Goal: Task Accomplishment & Management: Use online tool/utility

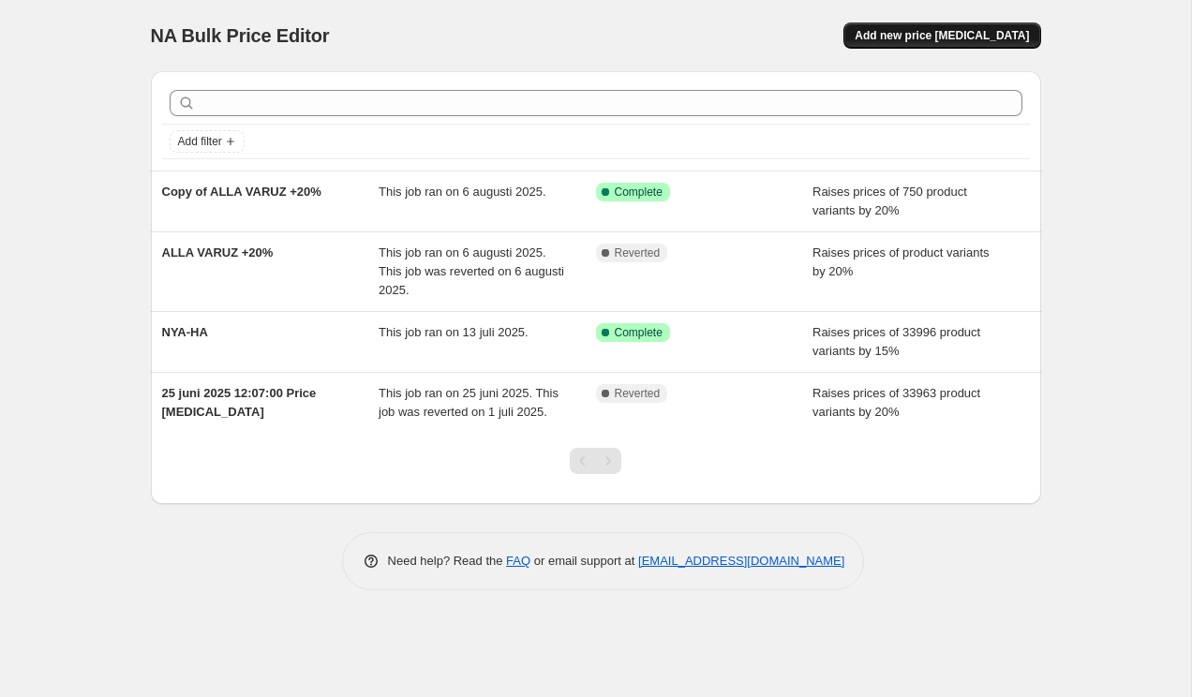
click at [916, 43] on button "Add new price [MEDICAL_DATA]" at bounding box center [942, 35] width 197 height 26
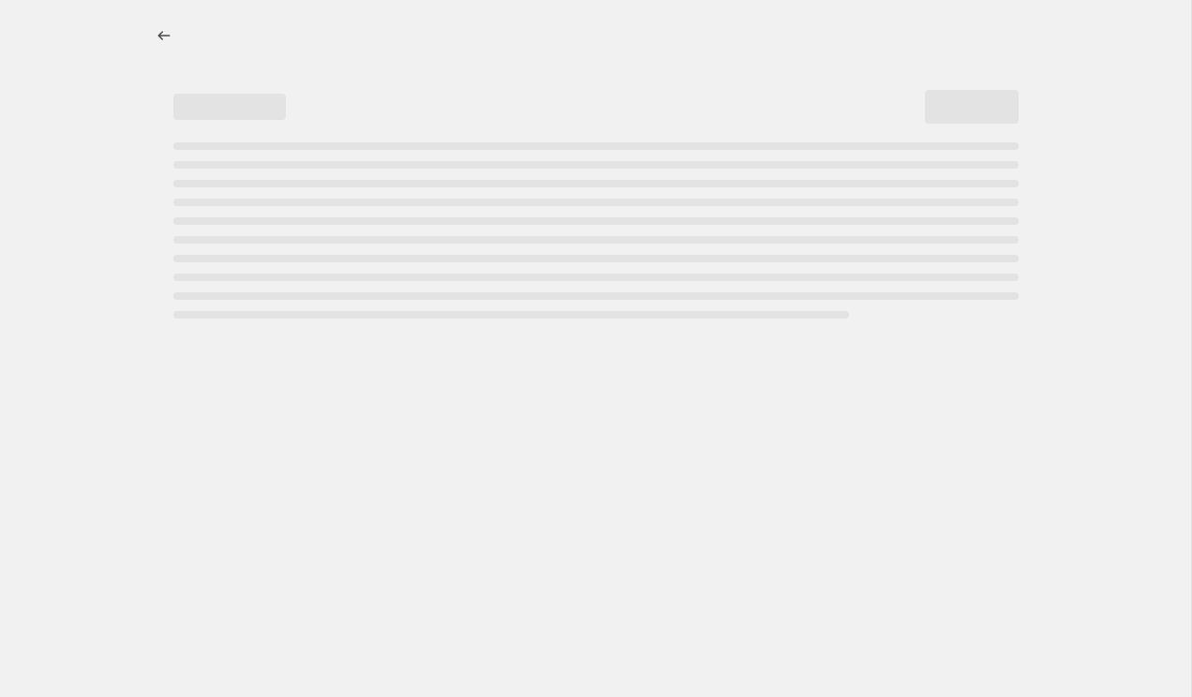
select select "percentage"
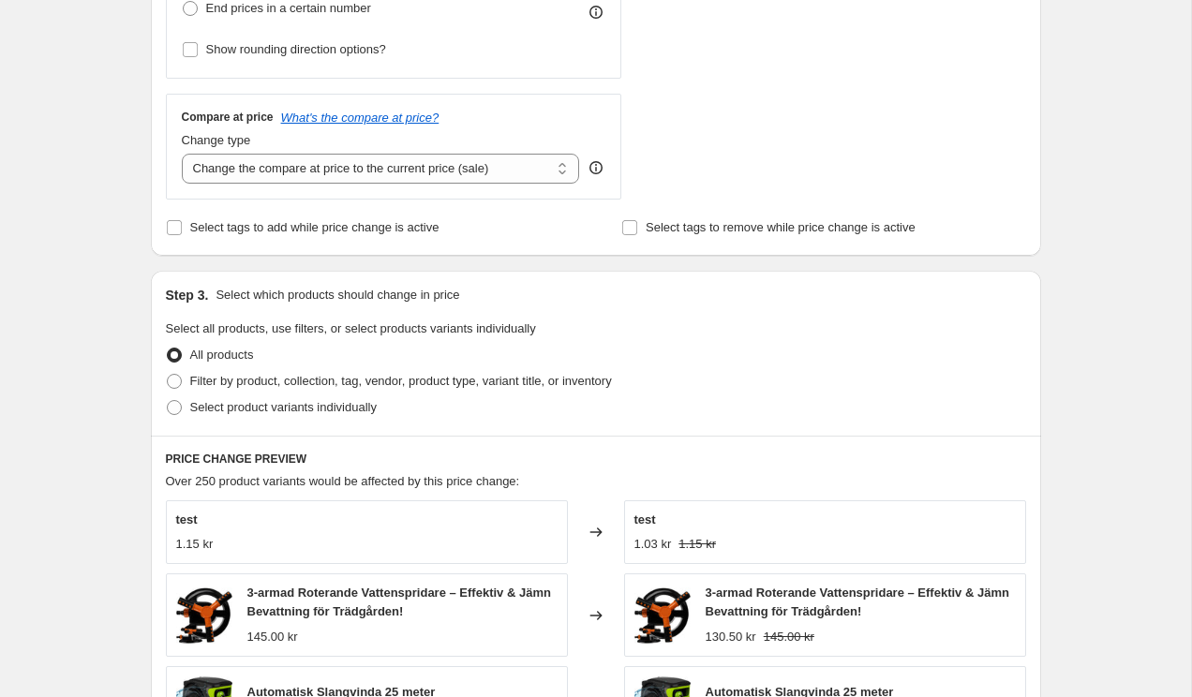
scroll to position [645, 0]
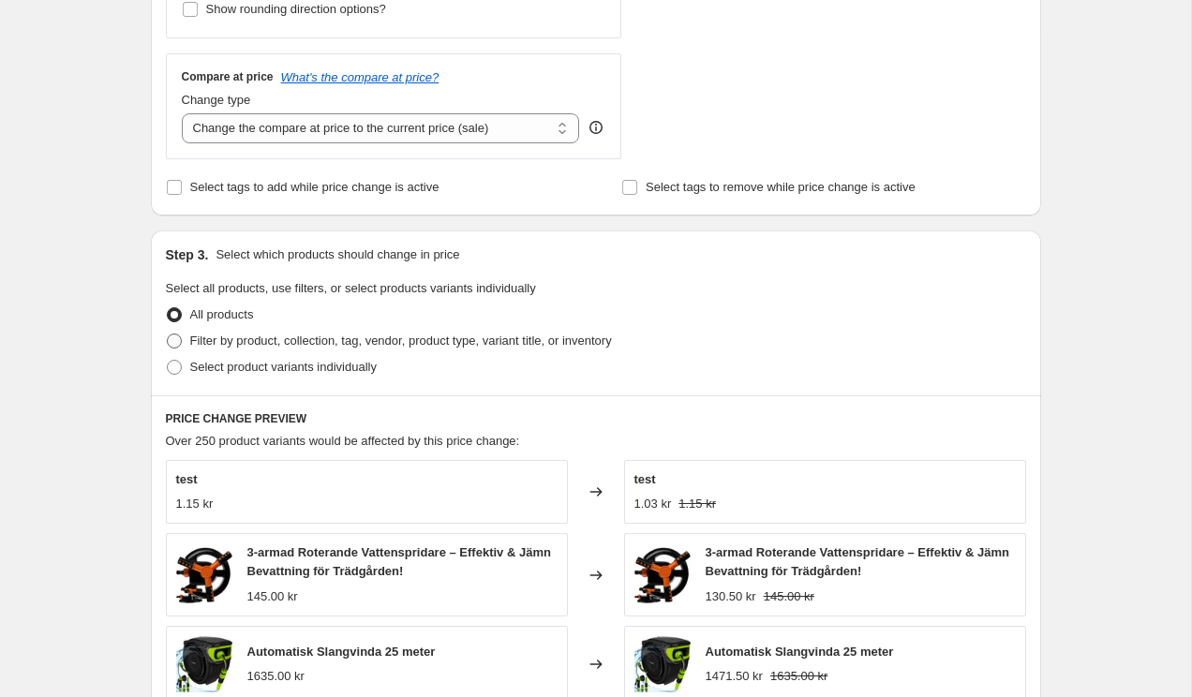
click at [362, 352] on label "Filter by product, collection, tag, vendor, product type, variant title, or inv…" at bounding box center [389, 341] width 446 height 26
click at [168, 335] on input "Filter by product, collection, tag, vendor, product type, variant title, or inv…" at bounding box center [167, 334] width 1 height 1
radio input "true"
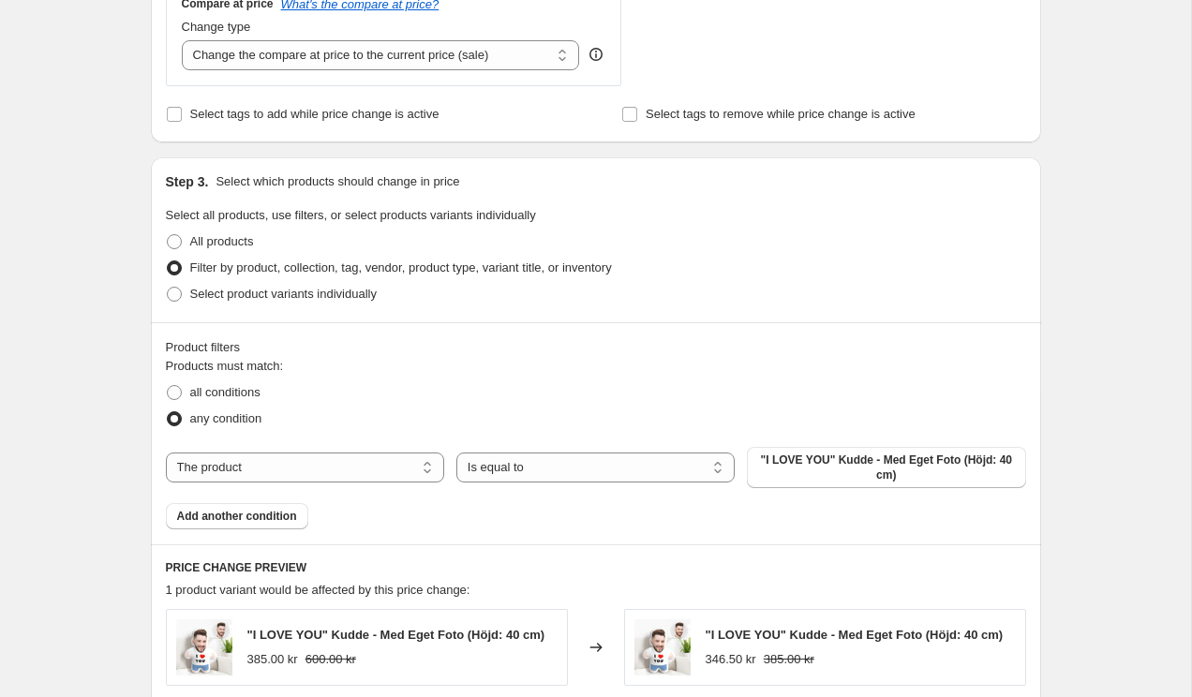
scroll to position [719, 0]
click at [358, 463] on select "The product The product's collection The product's tag The product's vendor The…" at bounding box center [305, 467] width 278 height 30
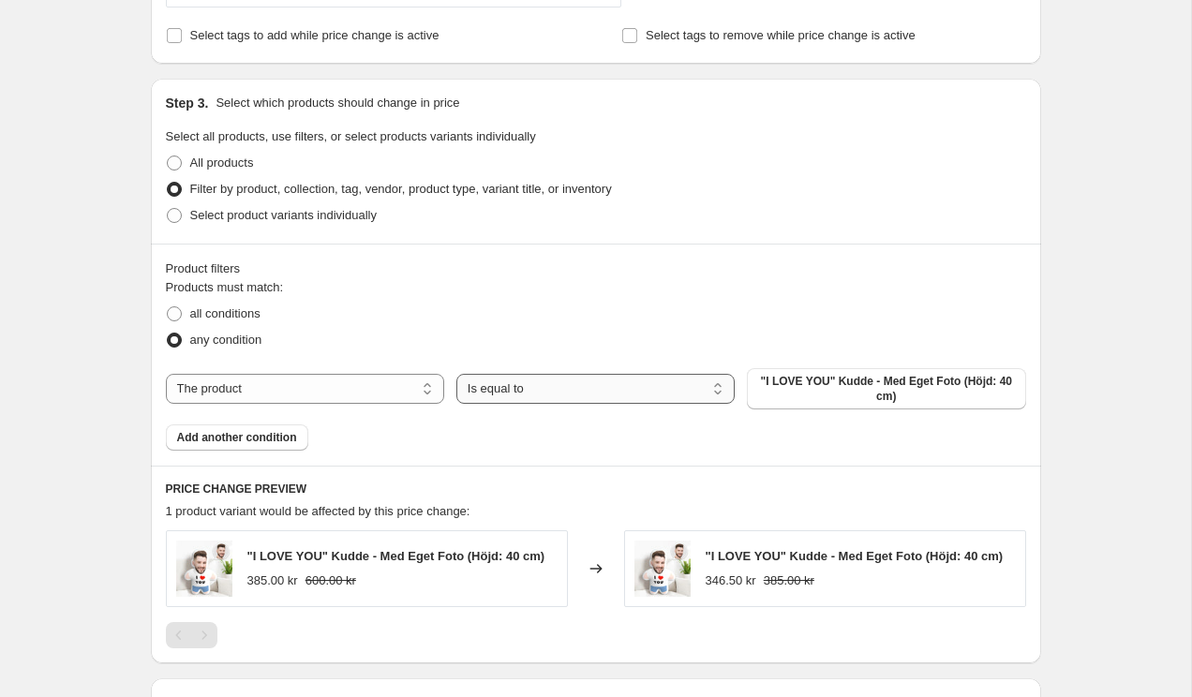
scroll to position [691, 0]
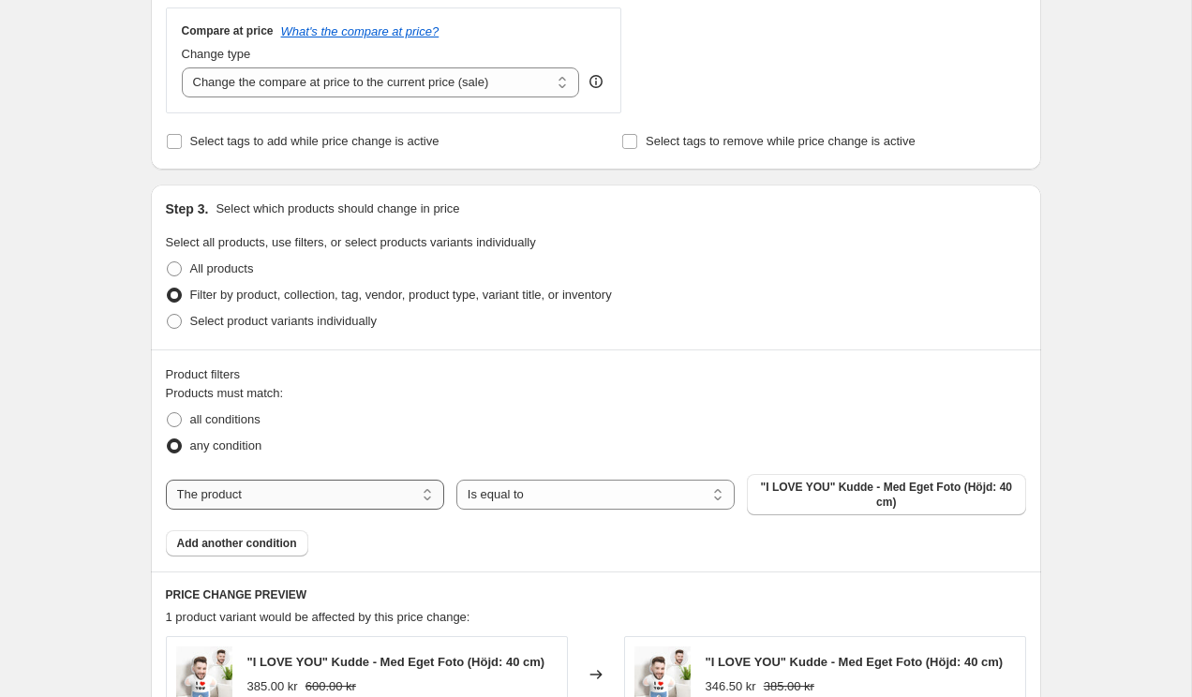
click at [297, 494] on select "The product The product's collection The product's tag The product's vendor The…" at bounding box center [305, 495] width 278 height 30
select select "vendor"
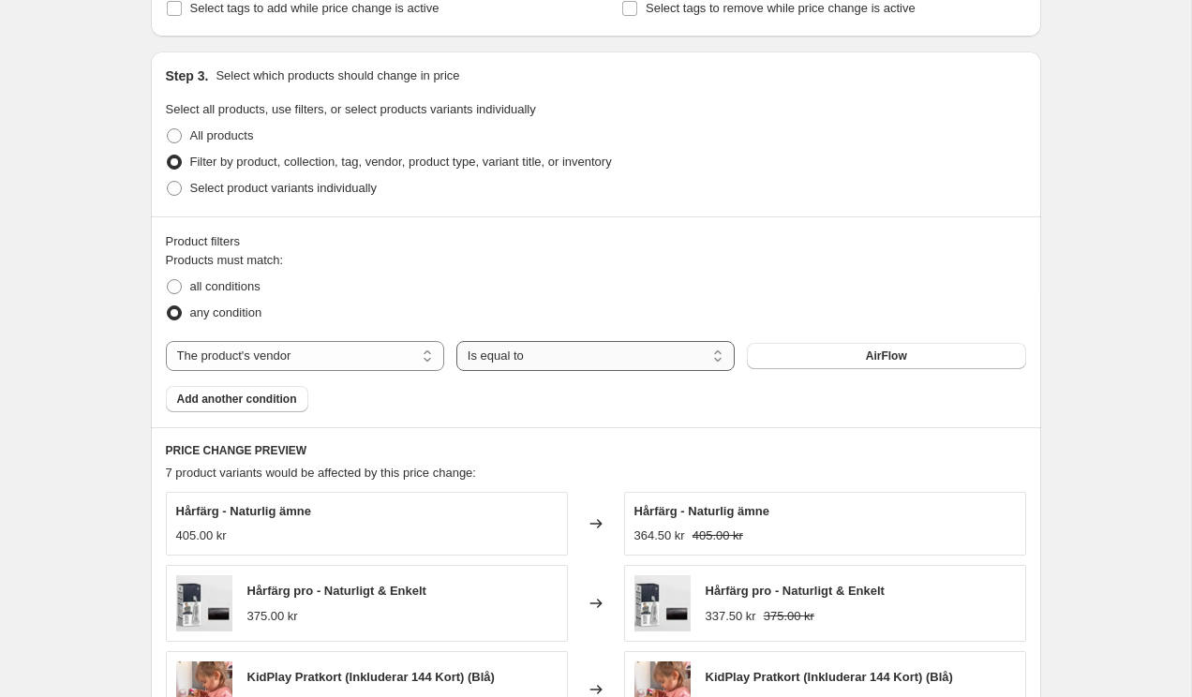
scroll to position [856, 0]
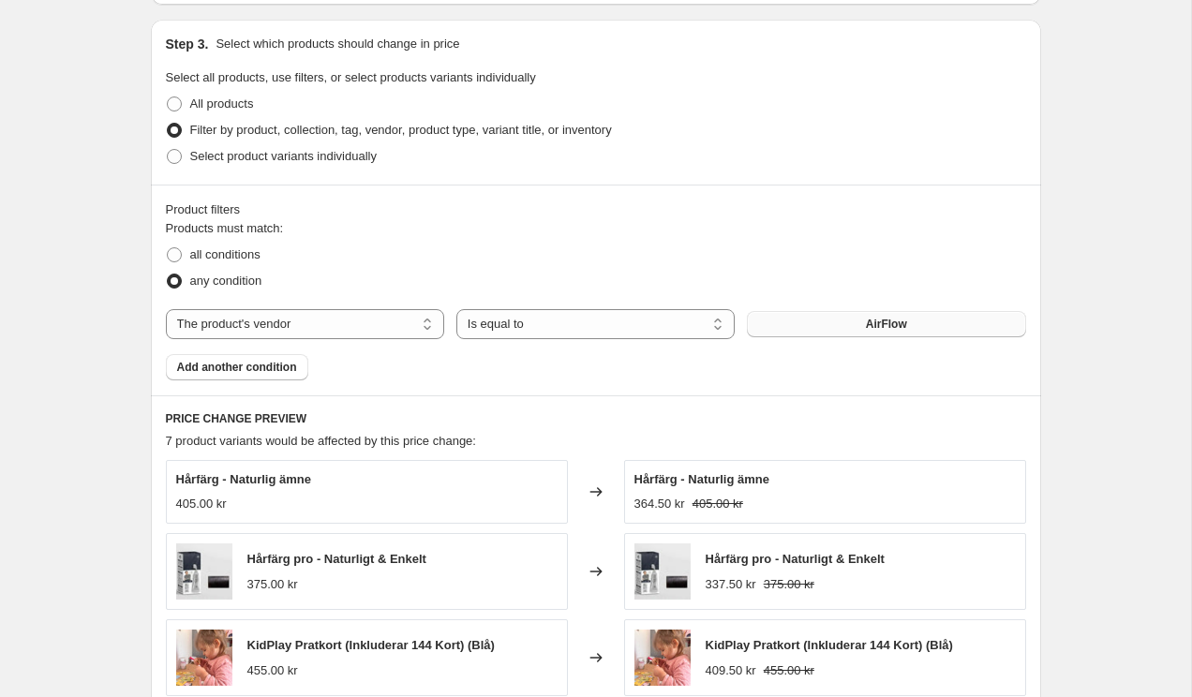
click at [872, 322] on span "AirFlow" at bounding box center [886, 324] width 41 height 15
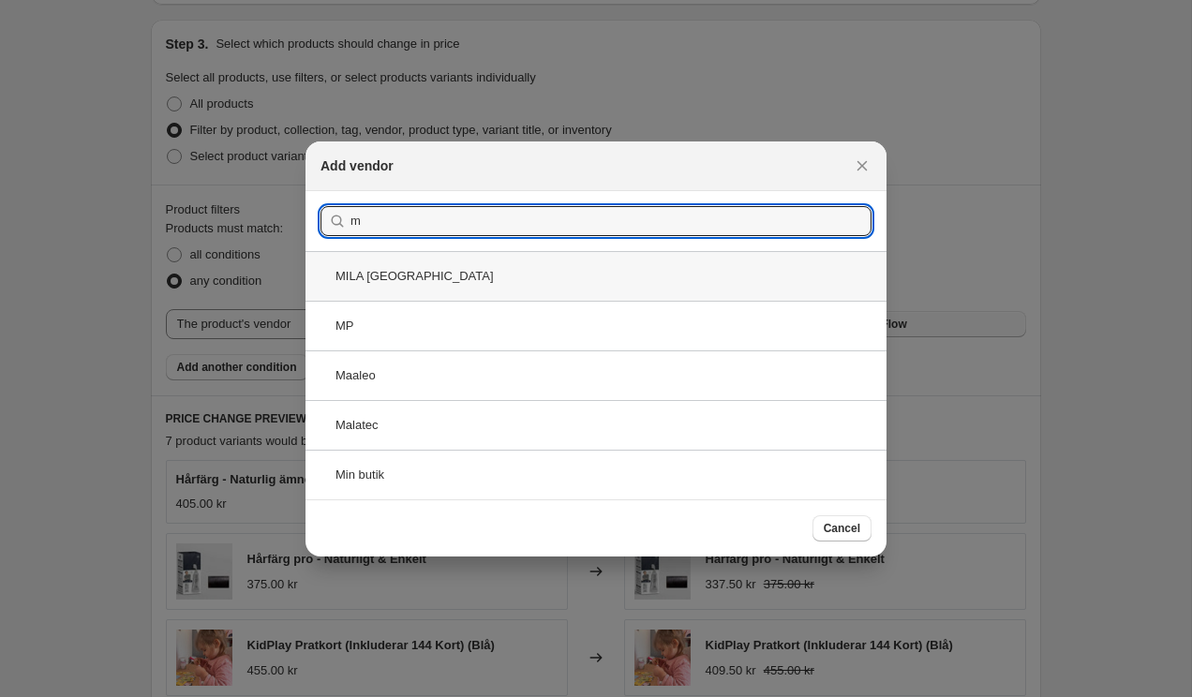
type input "m"
click at [435, 281] on div "MILA Sverige" at bounding box center [596, 276] width 581 height 50
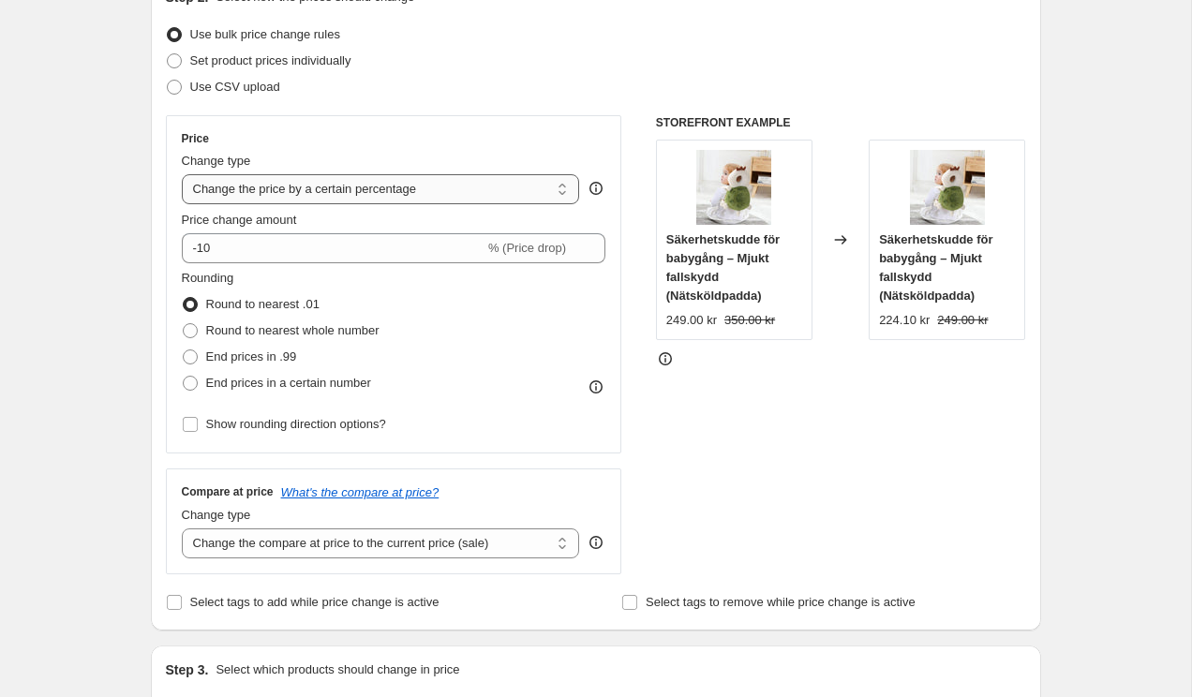
scroll to position [270, 0]
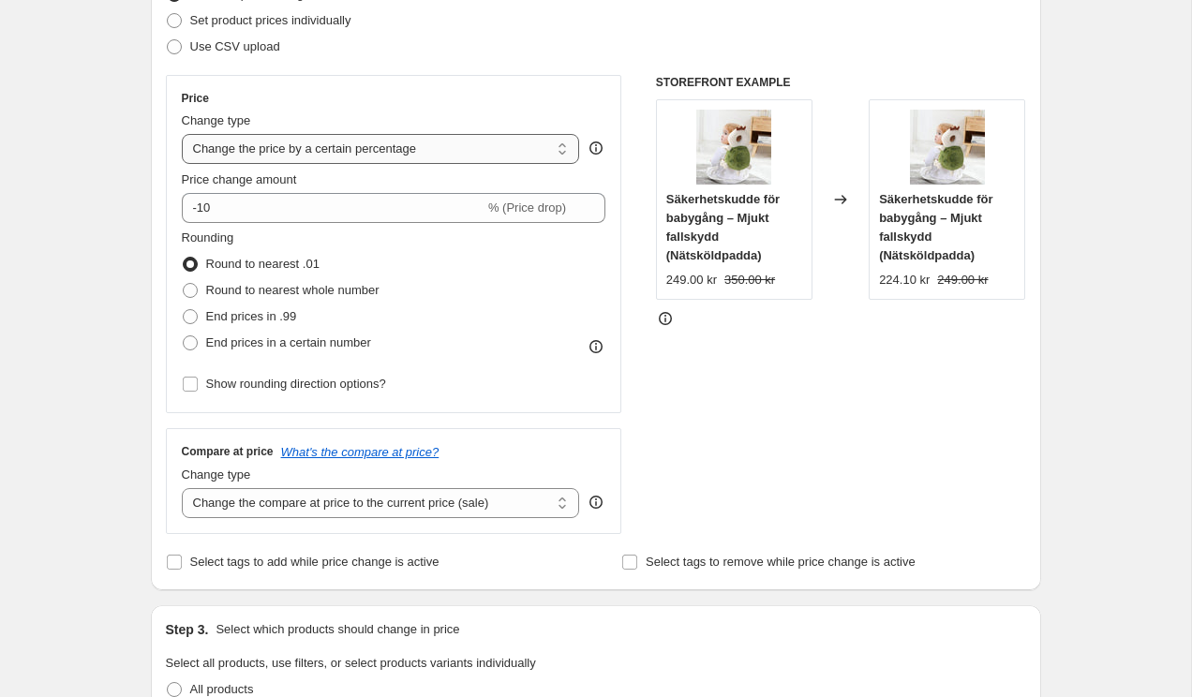
click at [377, 148] on select "Change the price to a certain amount Change the price by a certain amount Chang…" at bounding box center [381, 149] width 398 height 30
click at [299, 155] on select "Change the price to a certain amount Change the price by a certain amount Chang…" at bounding box center [381, 149] width 398 height 30
select select "by"
click at [182, 134] on select "Change the price to a certain amount Change the price by a certain amount Chang…" at bounding box center [381, 149] width 398 height 30
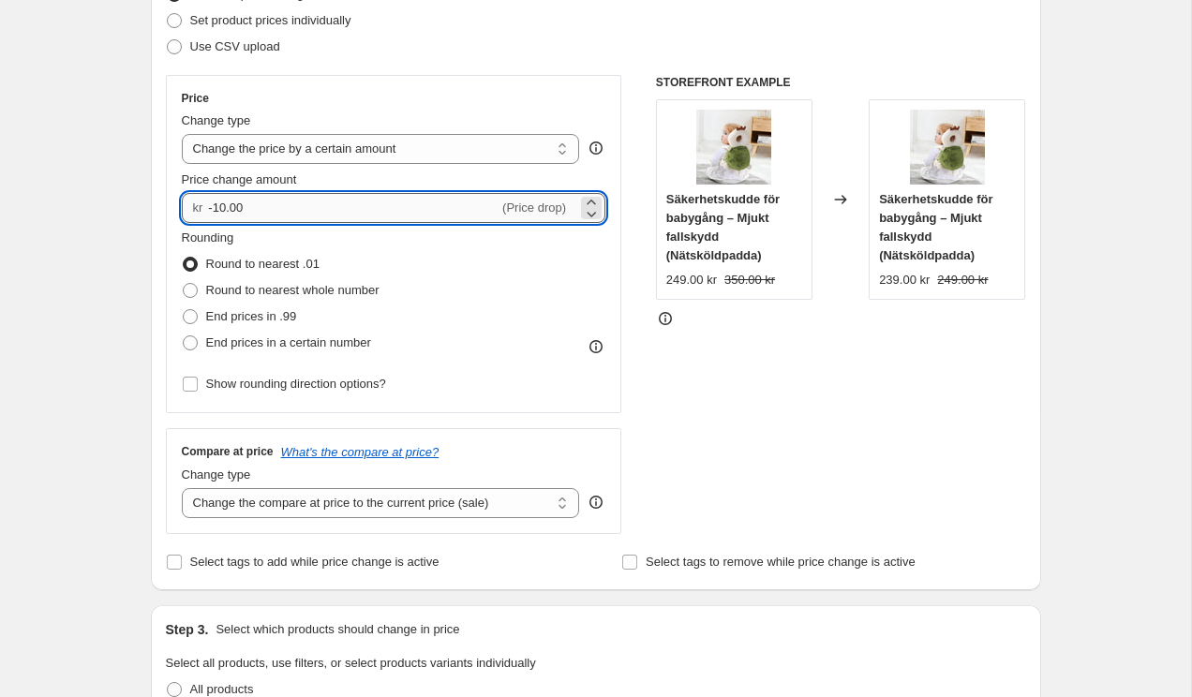
click at [376, 208] on input "-10.00" at bounding box center [353, 208] width 291 height 30
type input "-1"
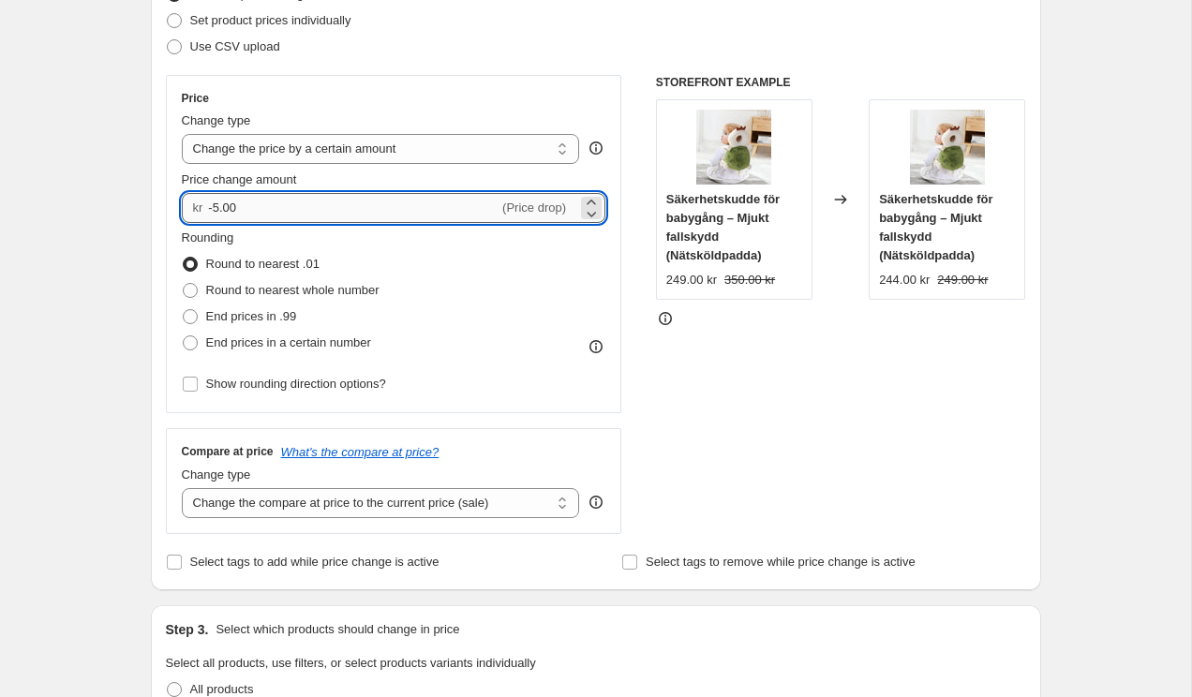
click at [222, 206] on input "-5.00" at bounding box center [353, 208] width 291 height 30
type input "-4.00"
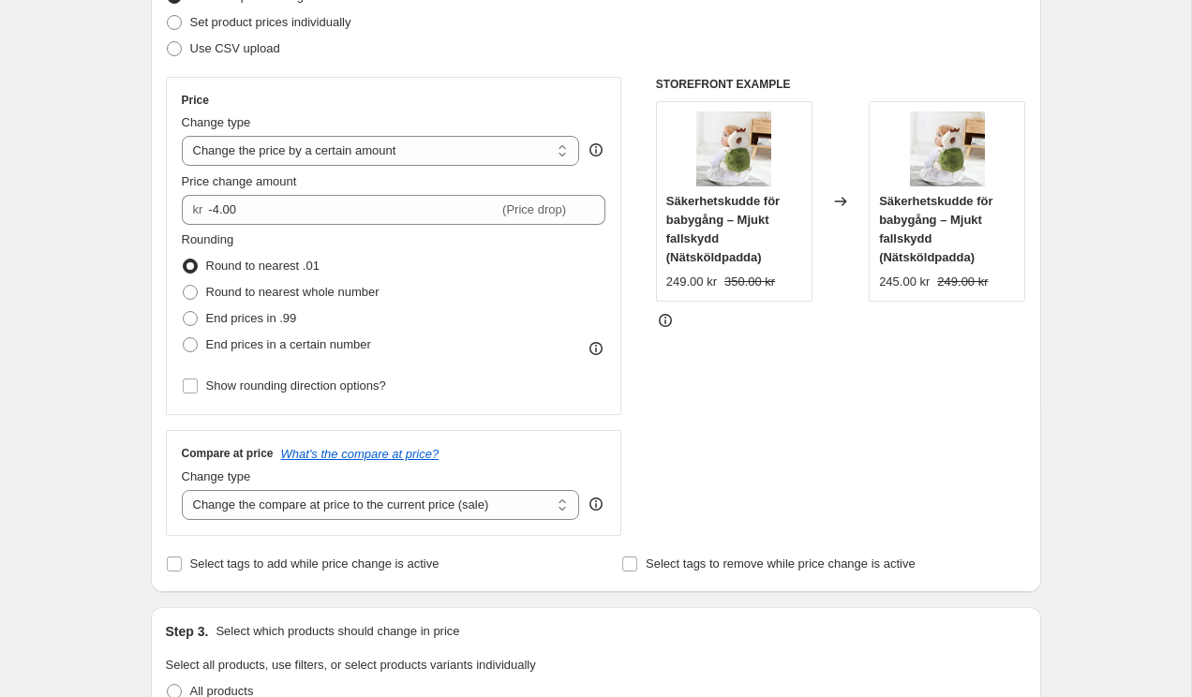
scroll to position [0, 0]
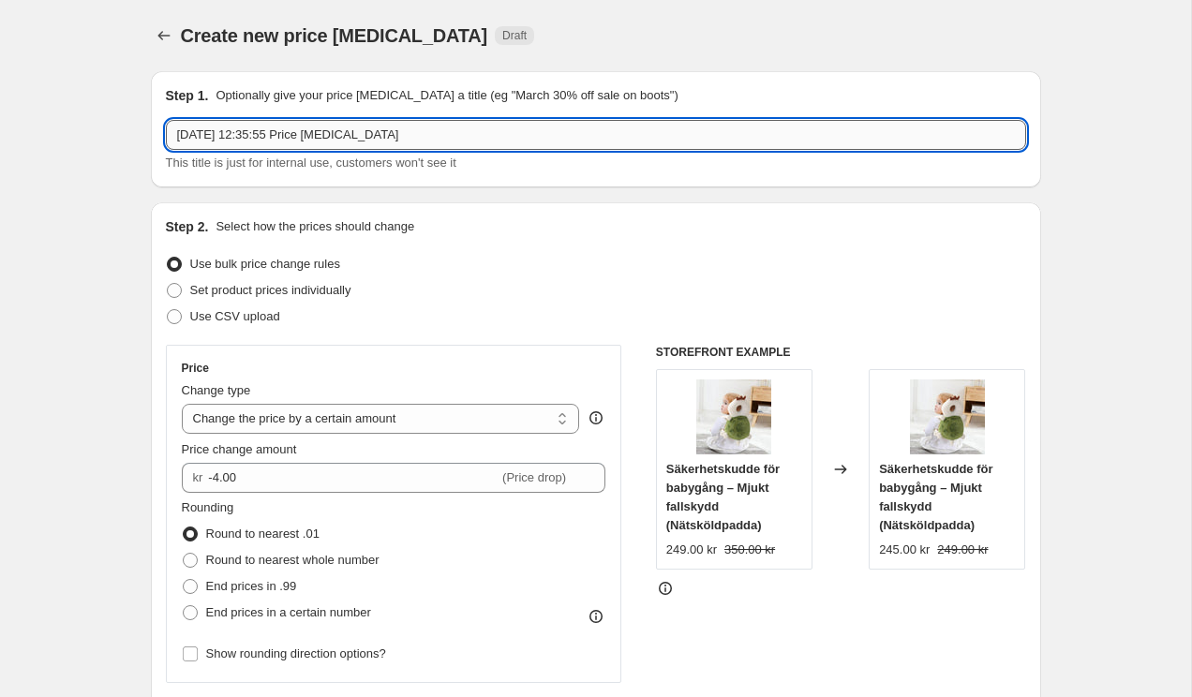
click at [317, 138] on input "3 sep. 2025 12:35:55 Price change job" at bounding box center [596, 135] width 861 height 30
click at [258, 134] on input "ALLA-MILLO--4" at bounding box center [596, 135] width 861 height 30
type input "ALLA-MILLO-4"
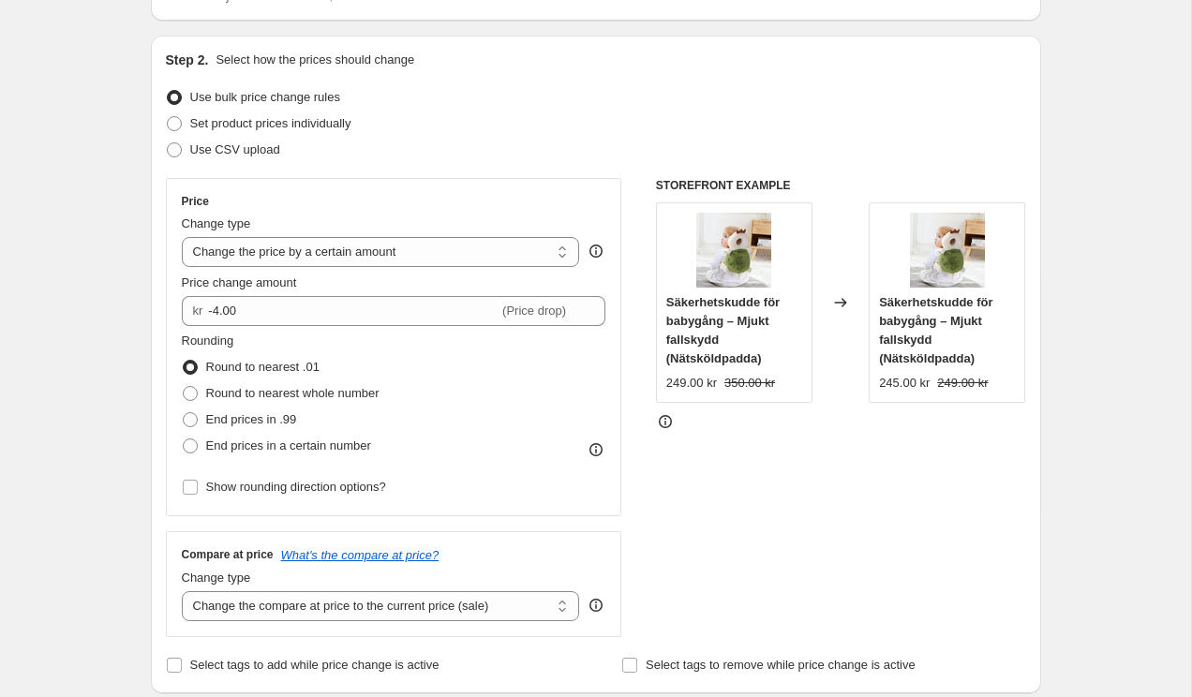
scroll to position [262, 0]
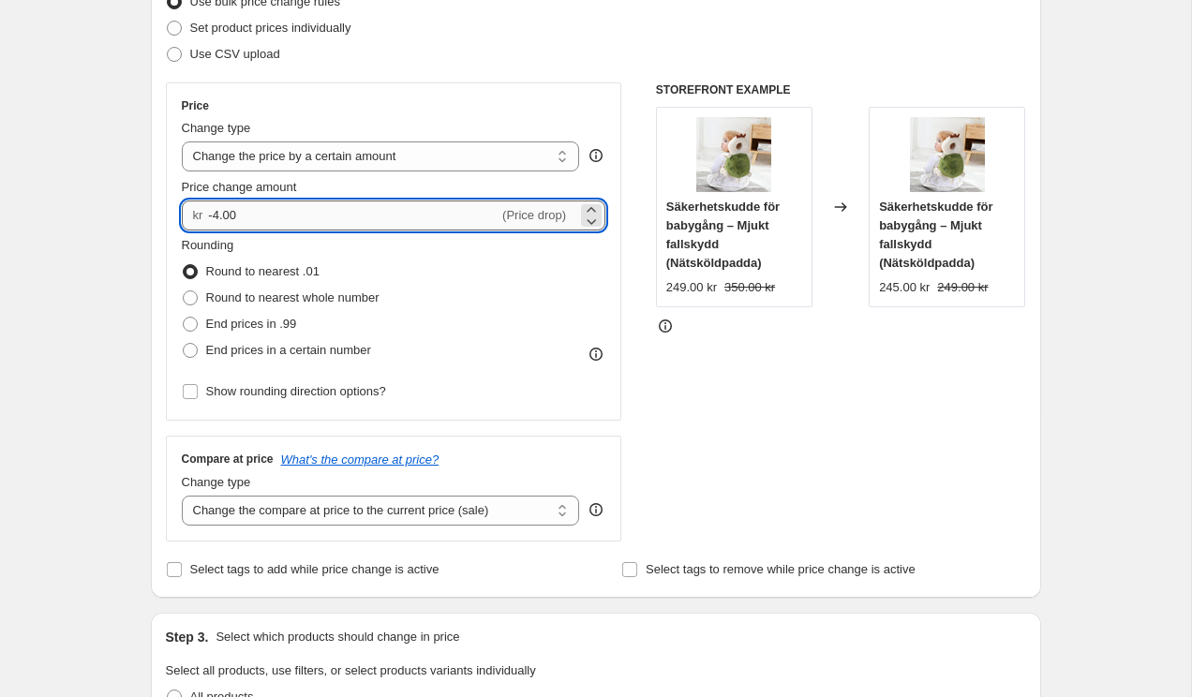
click at [224, 215] on input "-4.00" at bounding box center [353, 216] width 291 height 30
type input "-14.00"
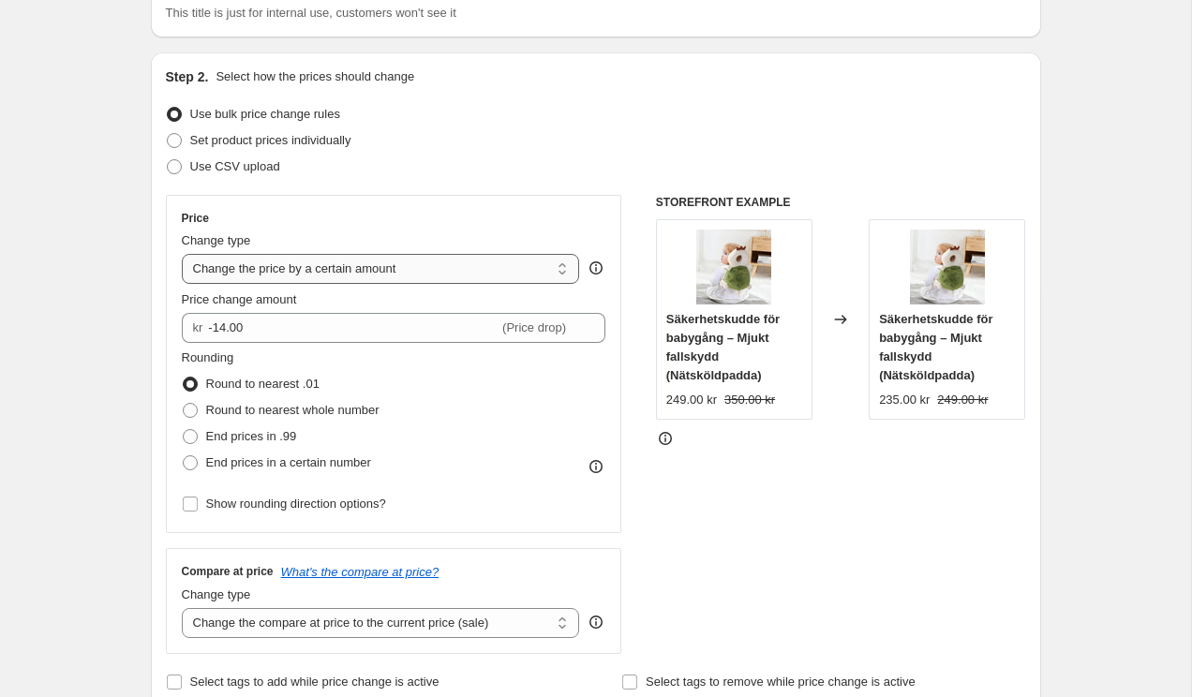
scroll to position [0, 0]
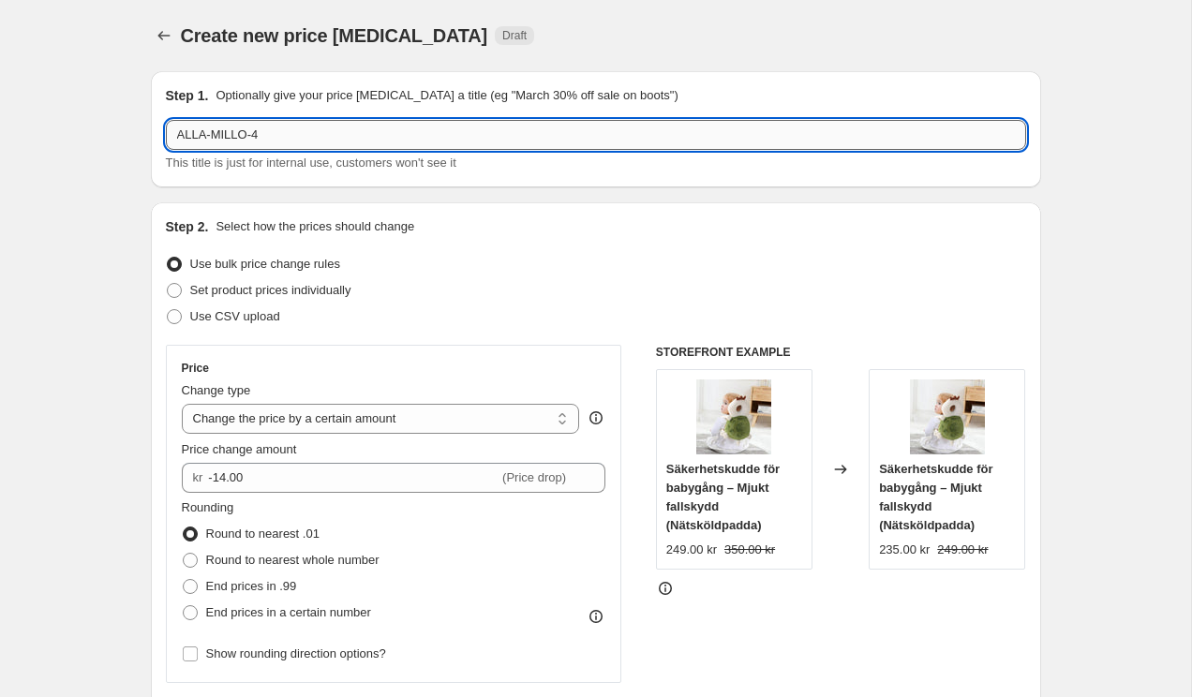
click at [257, 135] on input "ALLA-MILLO-4" at bounding box center [596, 135] width 861 height 30
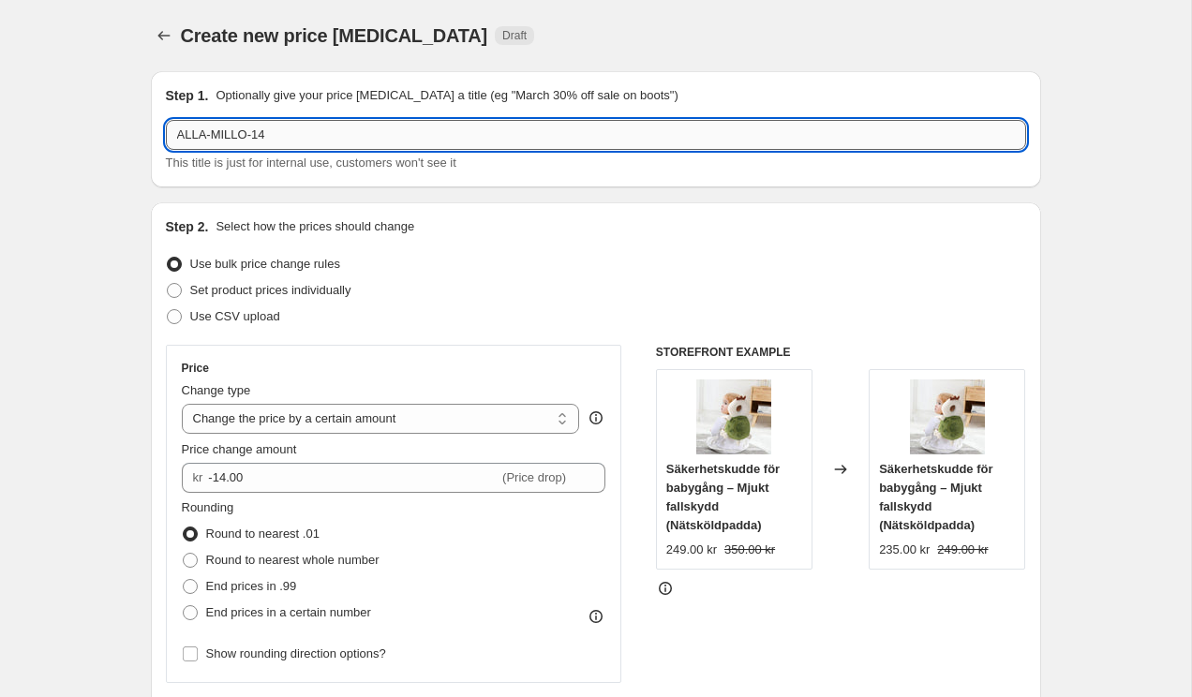
click at [246, 132] on input "ALLA-MILLO-14" at bounding box center [596, 135] width 861 height 30
type input "ALLA-MILLA-14"
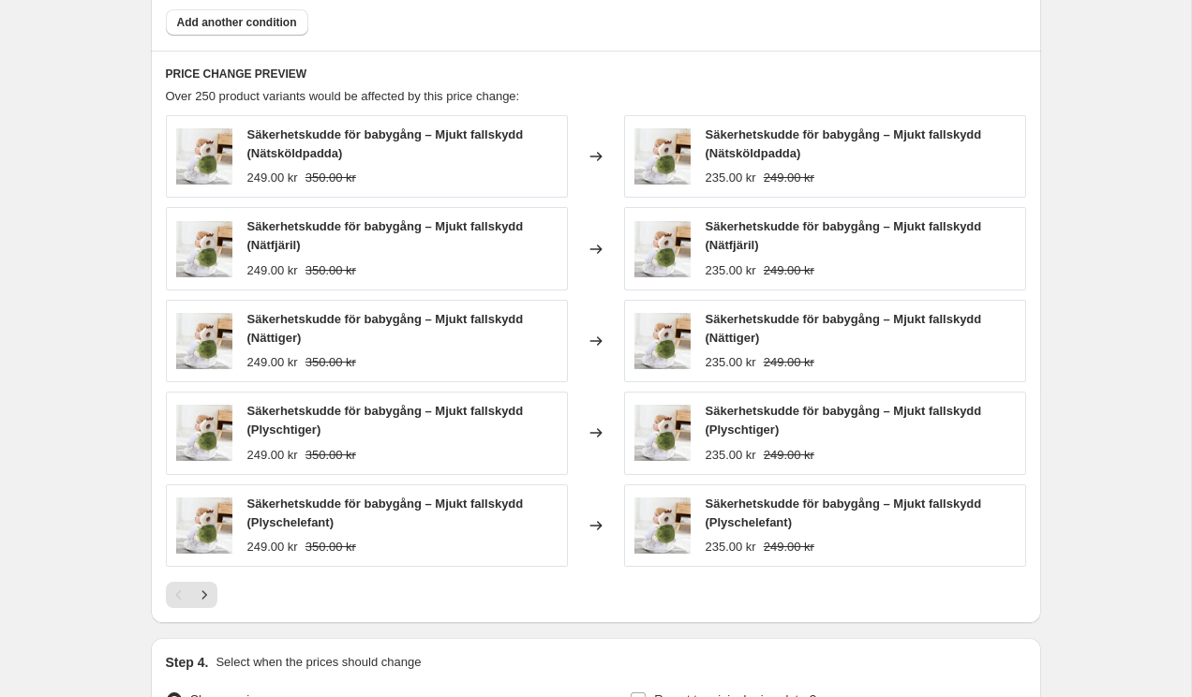
scroll to position [1417, 0]
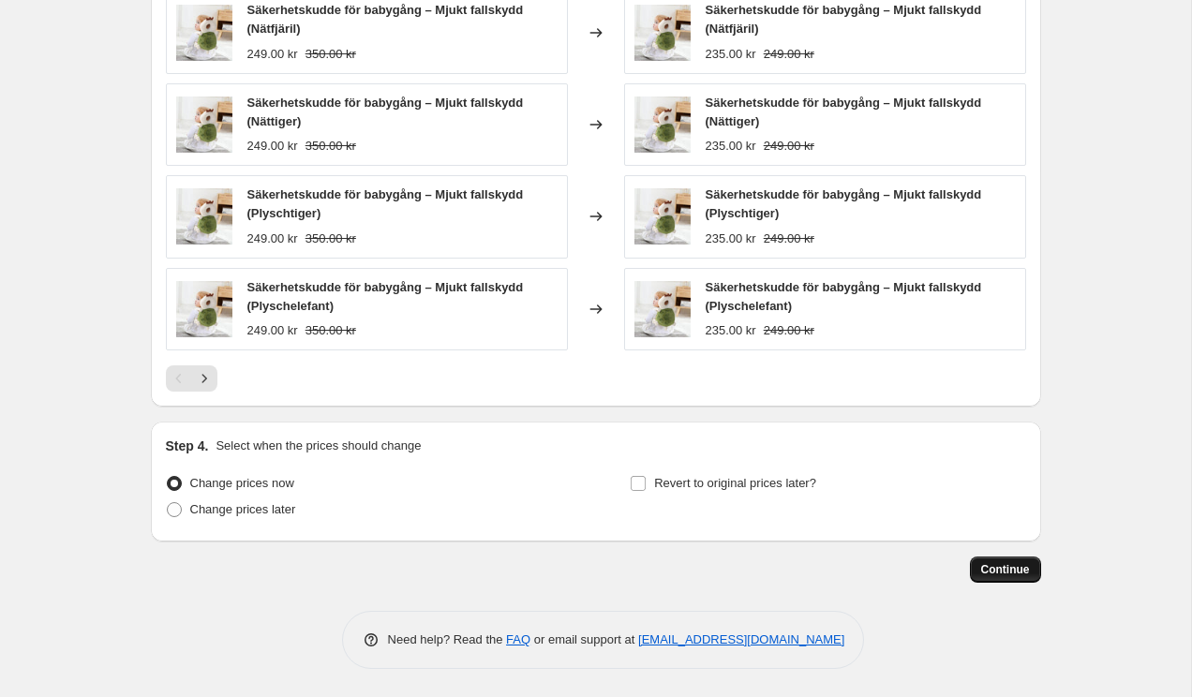
click at [1004, 574] on span "Continue" at bounding box center [1005, 569] width 49 height 15
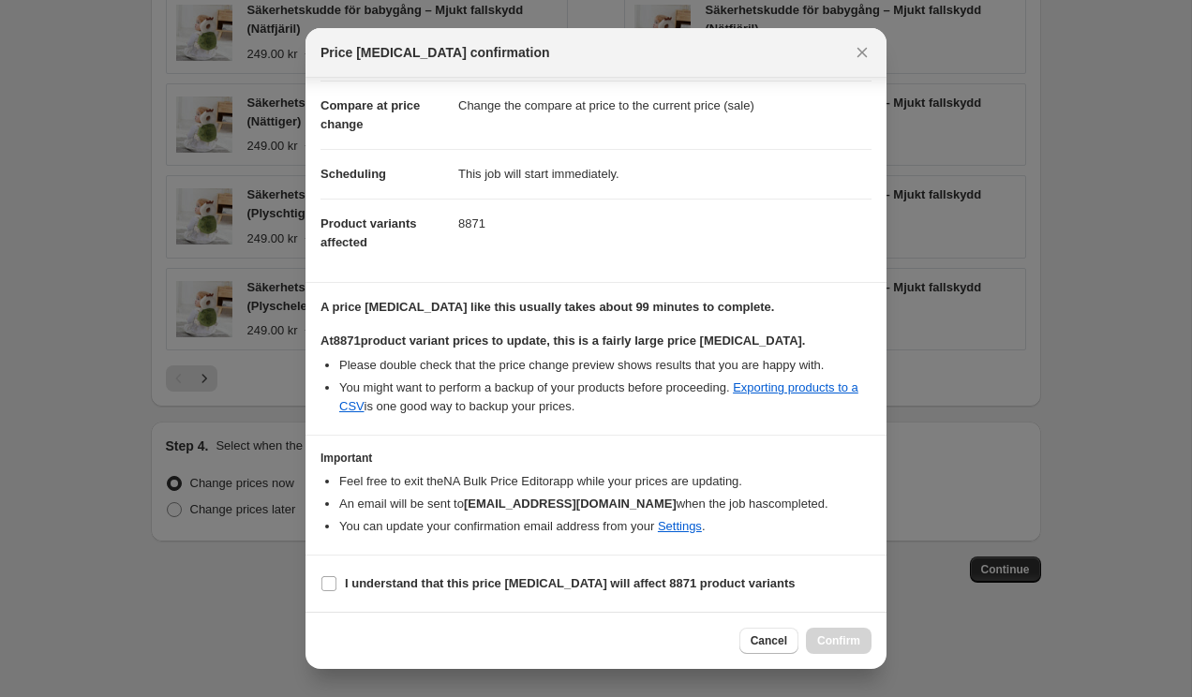
scroll to position [0, 0]
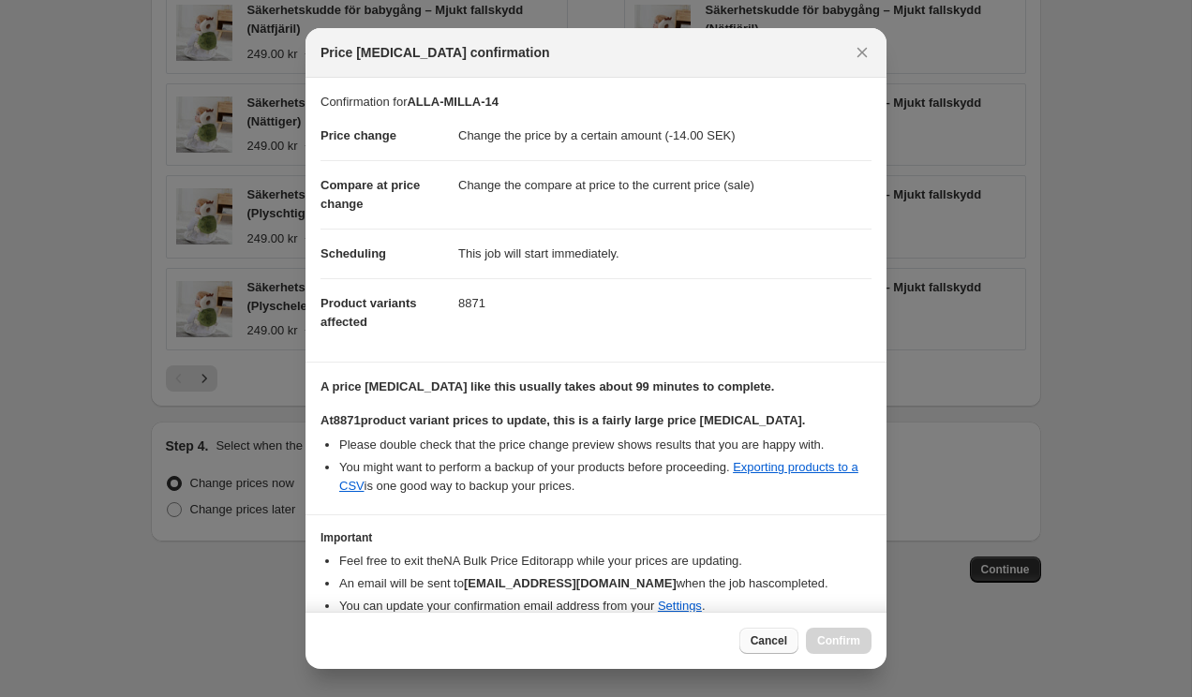
click at [763, 639] on span "Cancel" at bounding box center [769, 641] width 37 height 15
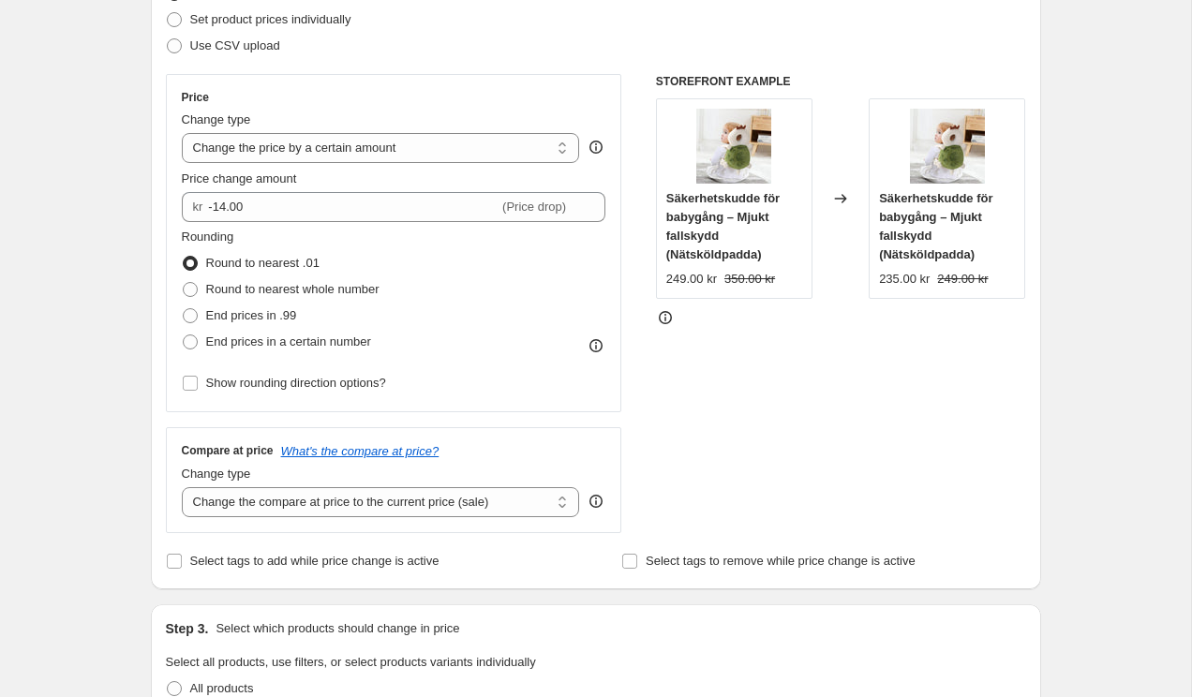
scroll to position [280, 0]
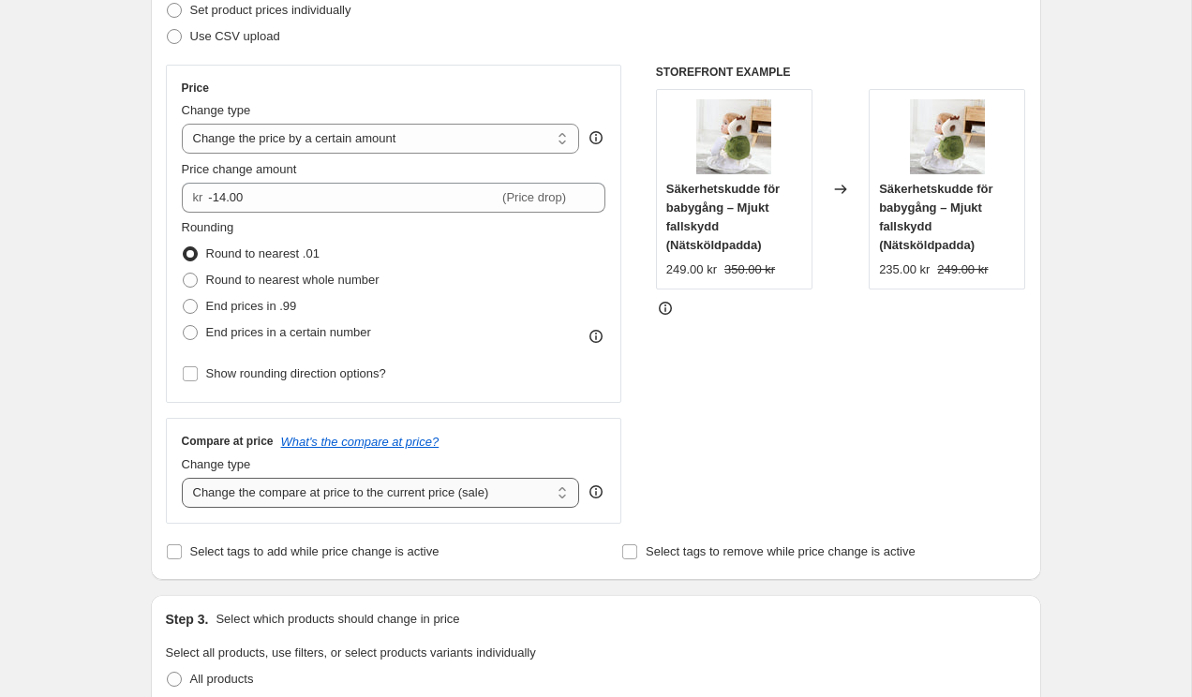
click at [491, 482] on select "Change the compare at price to the current price (sale) Change the compare at p…" at bounding box center [381, 493] width 398 height 30
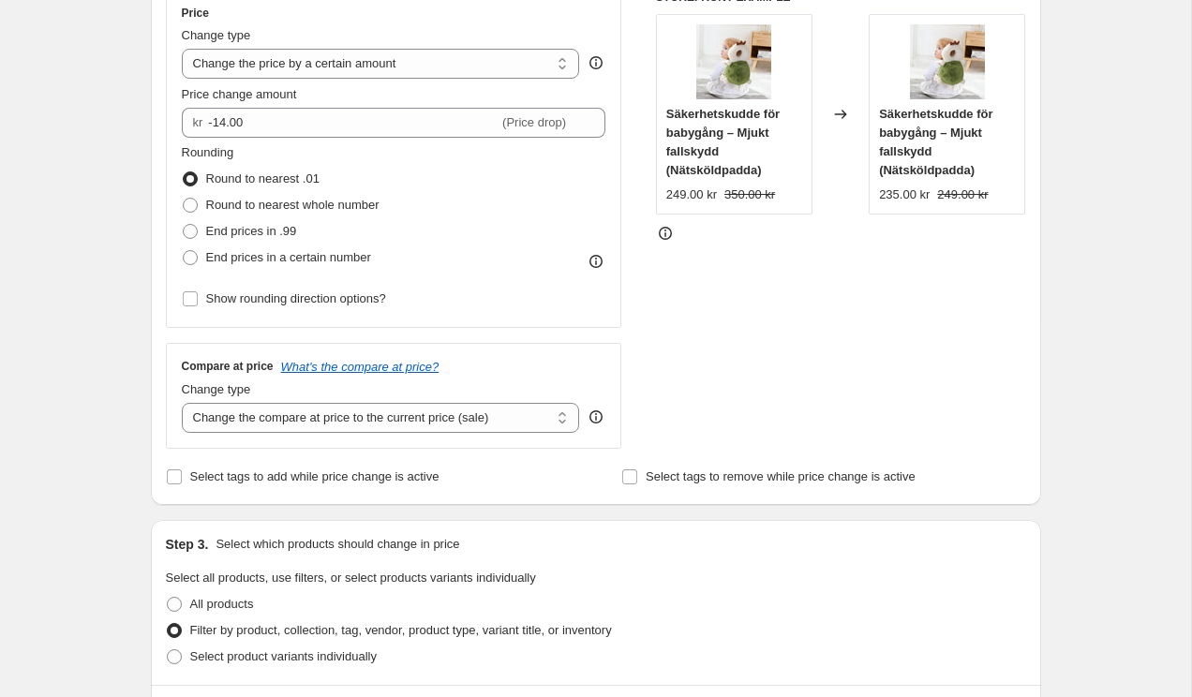
scroll to position [357, 0]
click at [328, 423] on select "Change the compare at price to the current price (sale) Change the compare at p…" at bounding box center [381, 416] width 398 height 30
select select "no_change"
click at [182, 401] on select "Change the compare at price to the current price (sale) Change the compare at p…" at bounding box center [381, 416] width 398 height 30
click at [535, 477] on div "Select tags to add while price change is active" at bounding box center [368, 475] width 404 height 26
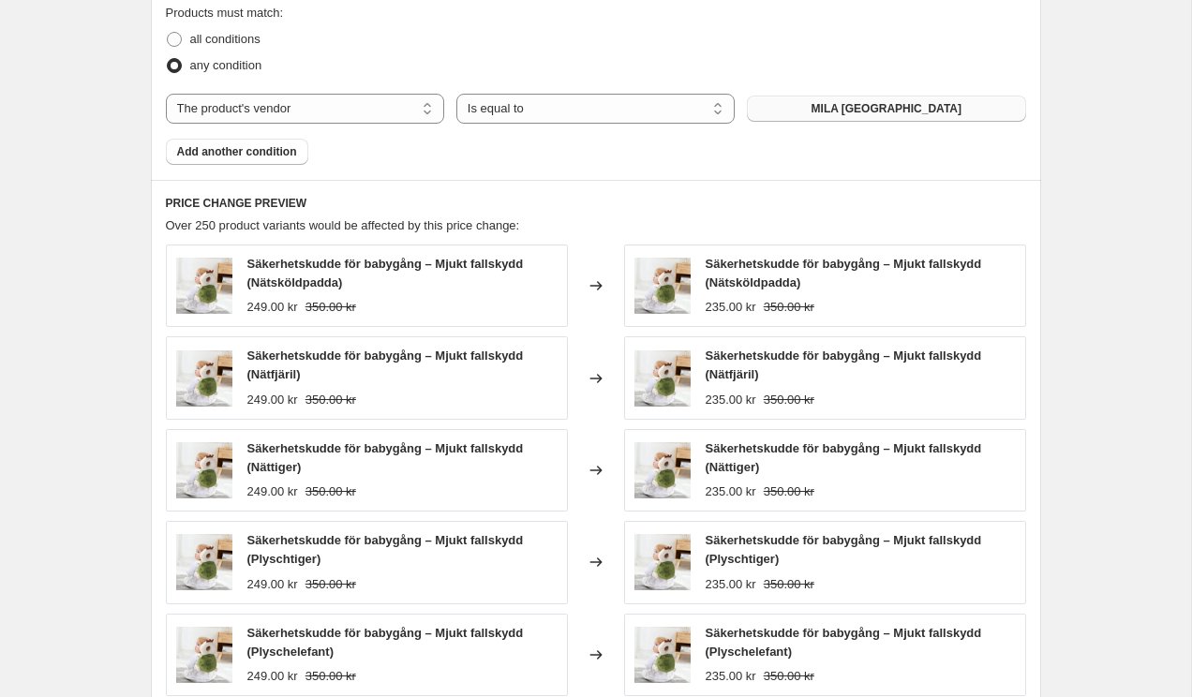
scroll to position [1417, 0]
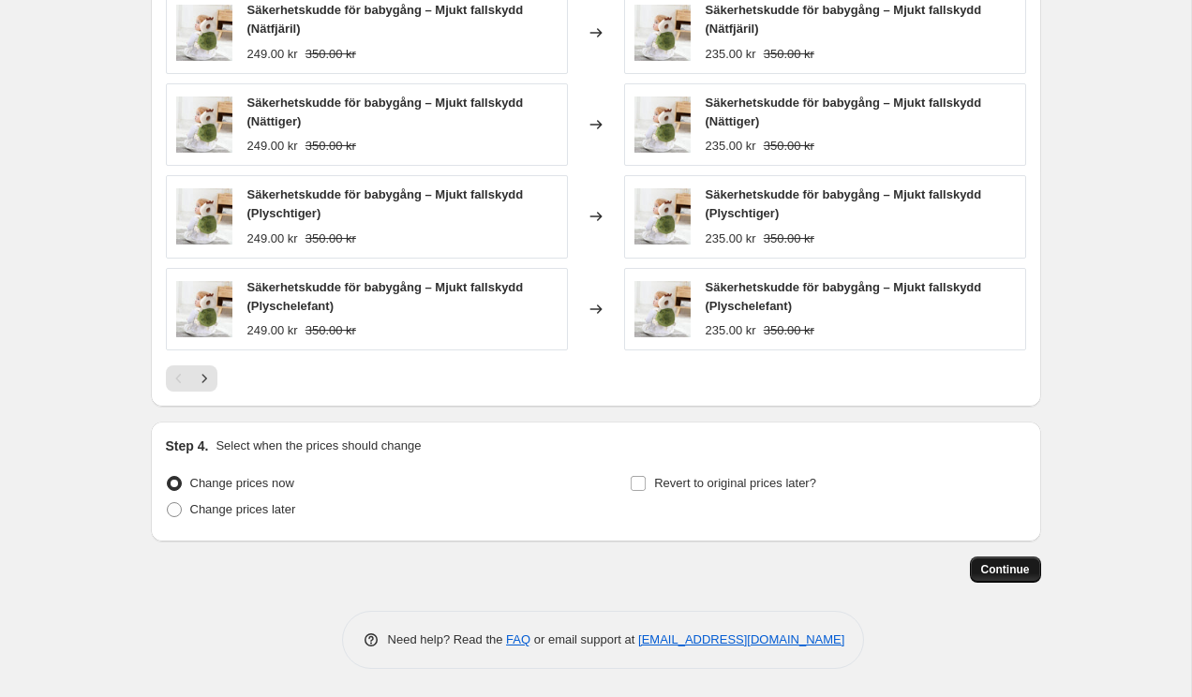
click at [1009, 562] on button "Continue" at bounding box center [1005, 570] width 71 height 26
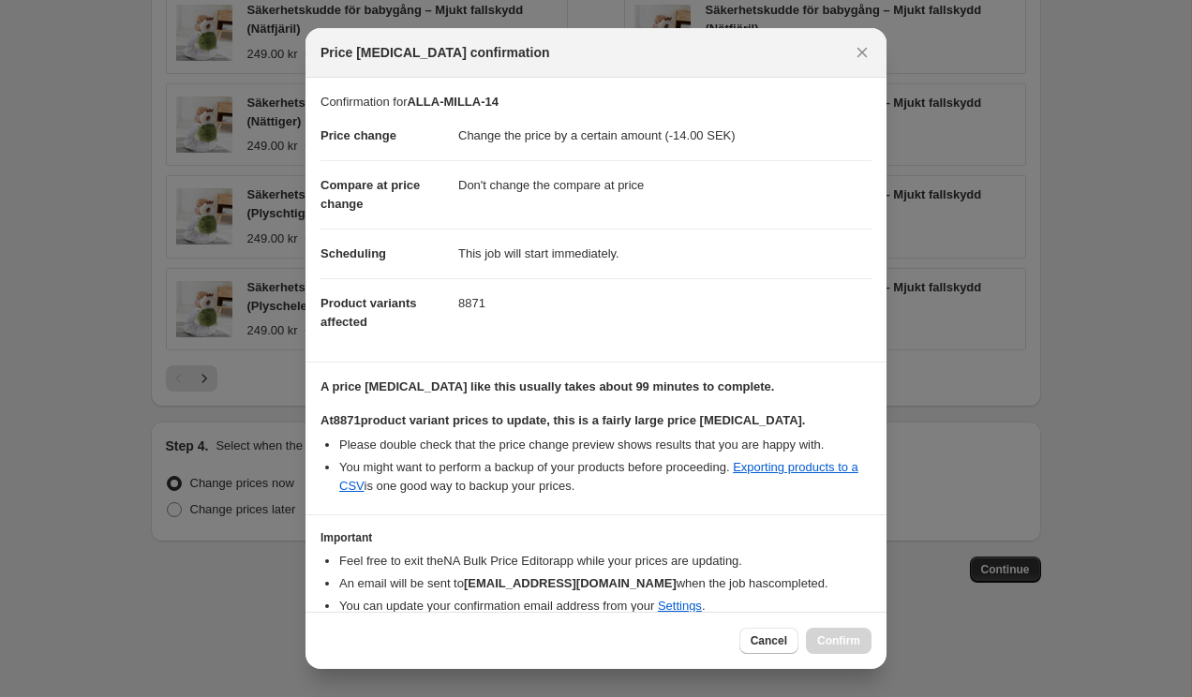
scroll to position [80, 0]
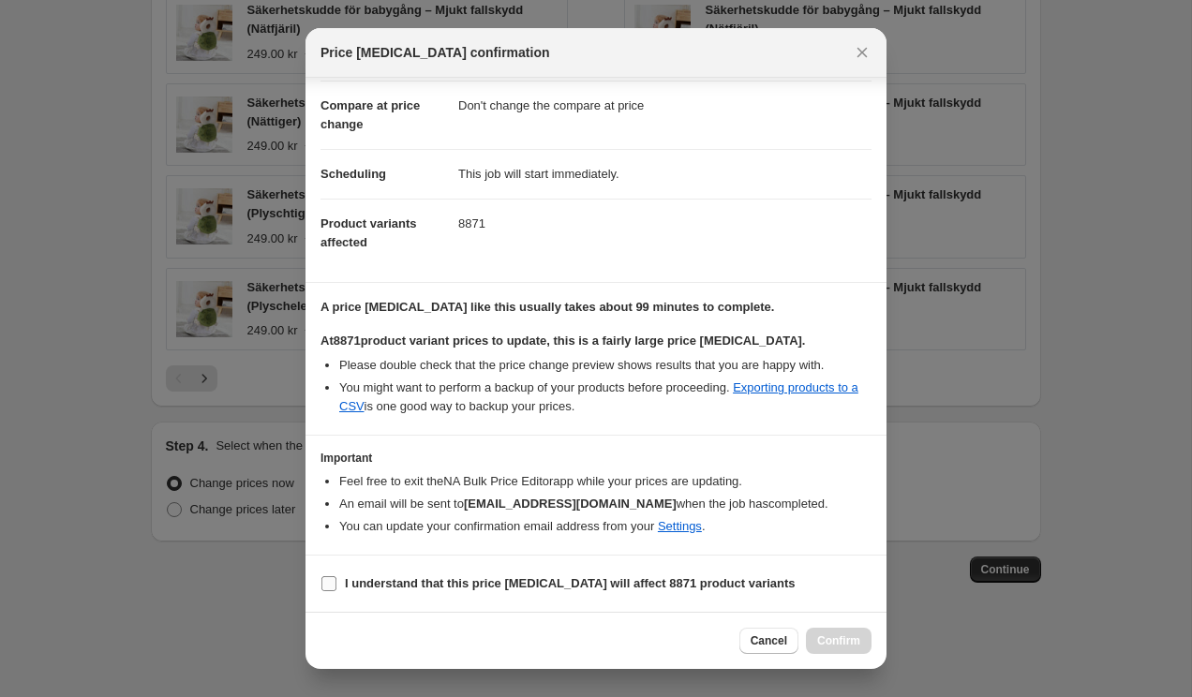
click at [490, 580] on b "I understand that this price change job will affect 8871 product variants" at bounding box center [570, 583] width 451 height 14
click at [337, 580] on input "I understand that this price change job will affect 8871 product variants" at bounding box center [329, 583] width 15 height 15
checkbox input "true"
click at [829, 635] on span "Confirm" at bounding box center [838, 641] width 43 height 15
